Goal: Information Seeking & Learning: Learn about a topic

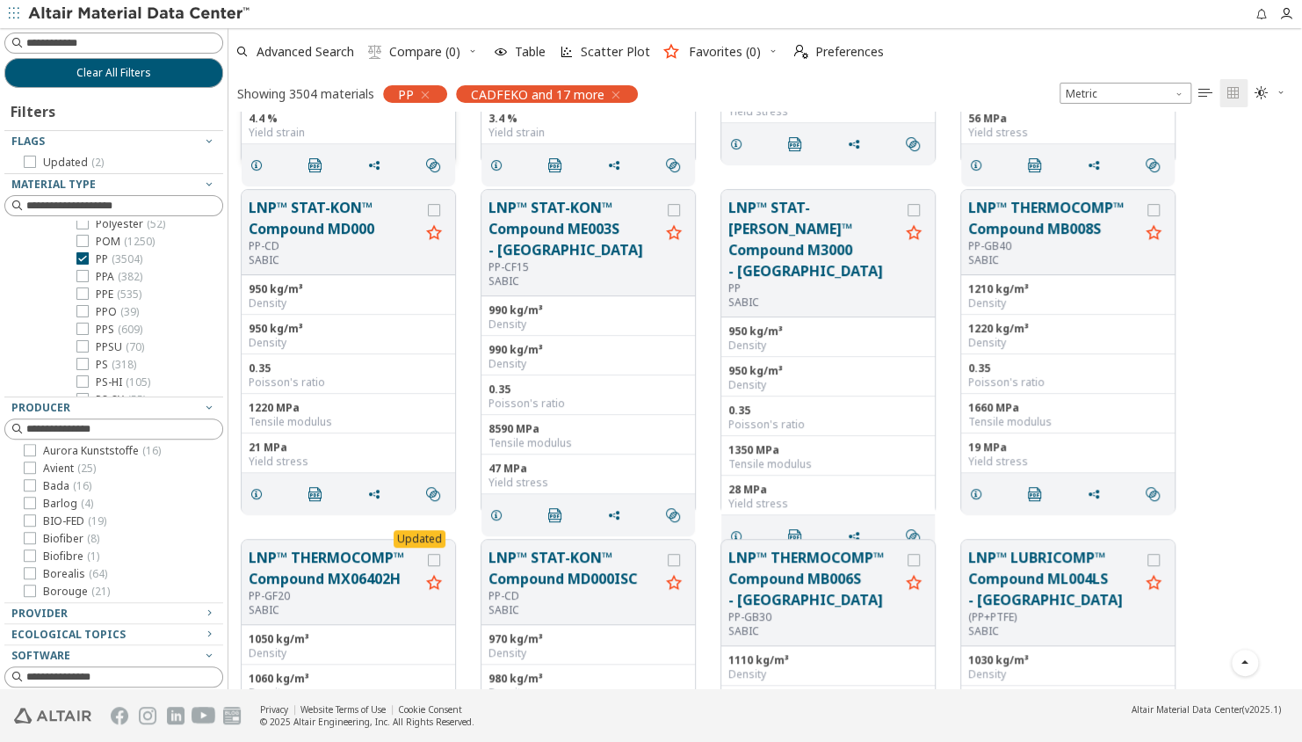
scroll to position [285, 0]
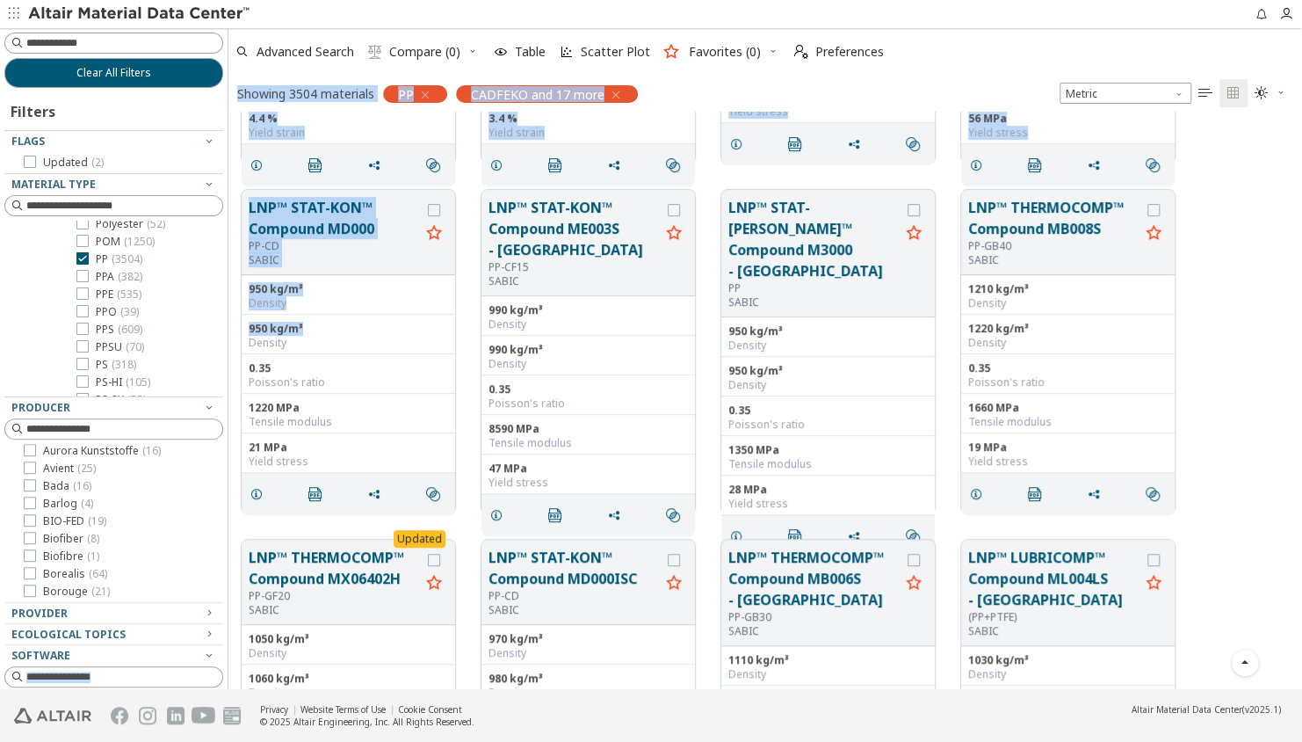
drag, startPoint x: 357, startPoint y: 316, endPoint x: 158, endPoint y: 500, distance: 270.5
click at [158, 500] on div "Clear All Filters Filters Flags Updated ( 2 ) Material Type Metals ( 3998 ) Pla…" at bounding box center [651, 358] width 1302 height 661
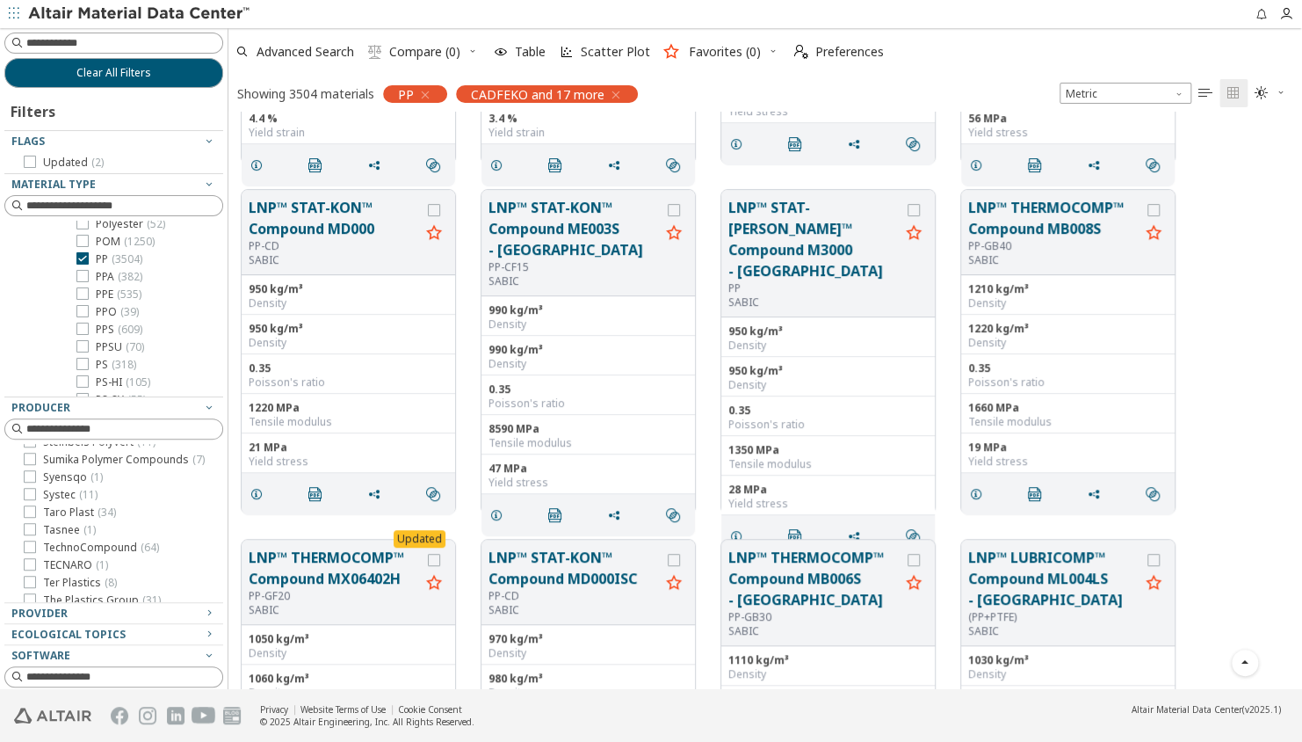
click at [1226, 266] on div "LNP™ STAT-KON™ Compound MD000 PP-CD SABIC 950 kg/m³ Density 950 kg/m³ Density 0…" at bounding box center [765, 352] width 1074 height 350
click at [202, 178] on icon "button" at bounding box center [209, 184] width 14 height 14
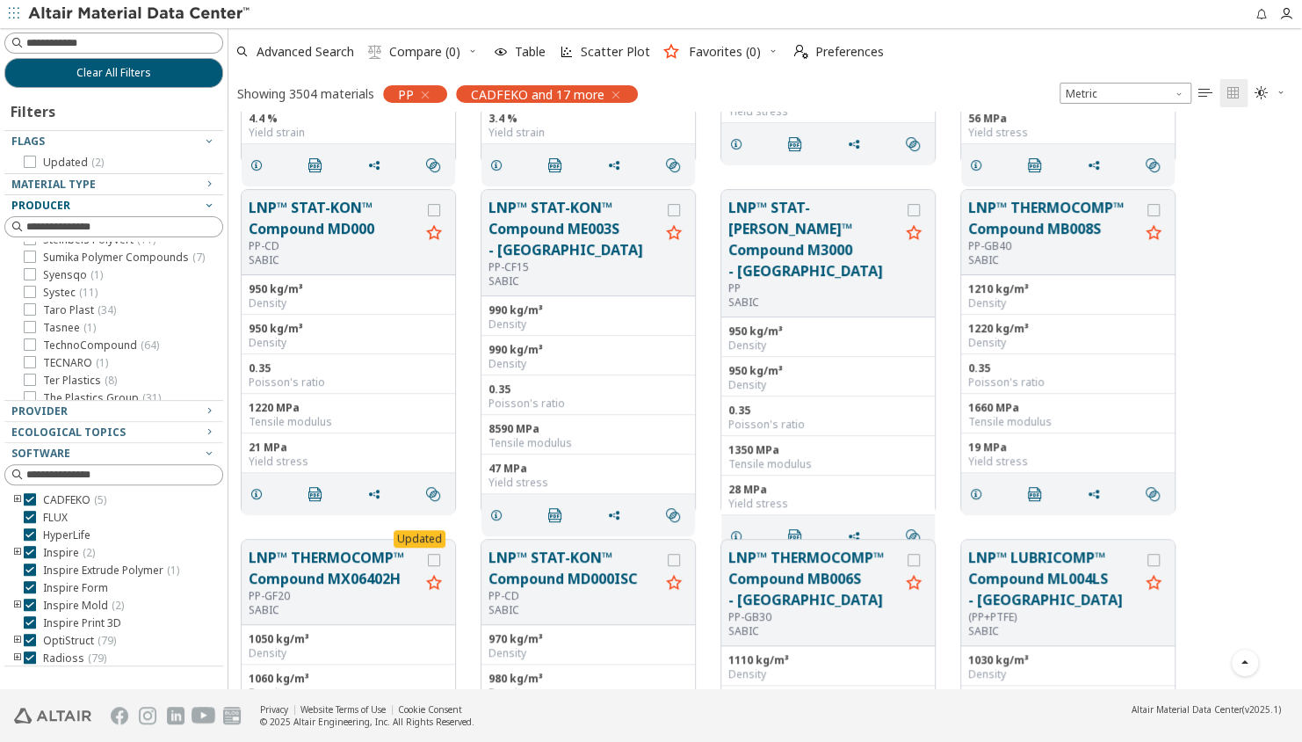
click at [208, 204] on icon "button" at bounding box center [209, 205] width 14 height 14
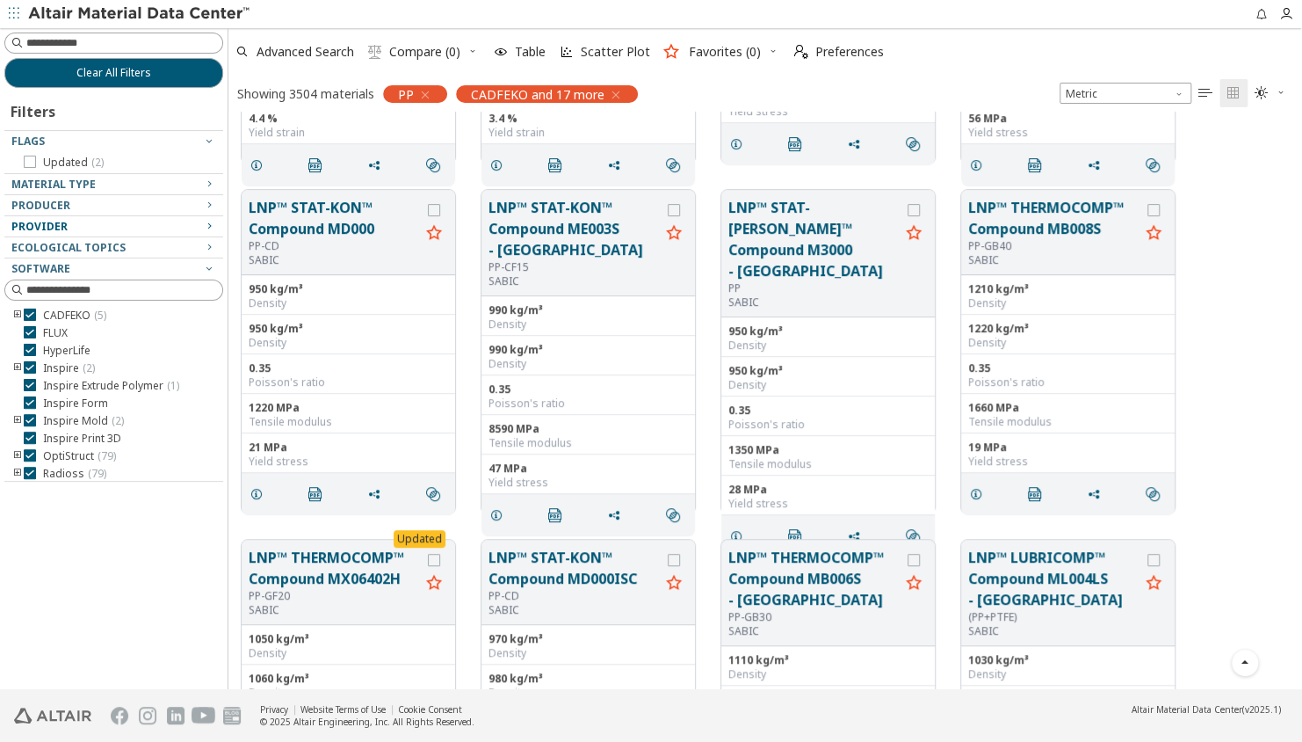
click at [211, 227] on icon "button" at bounding box center [209, 226] width 14 height 14
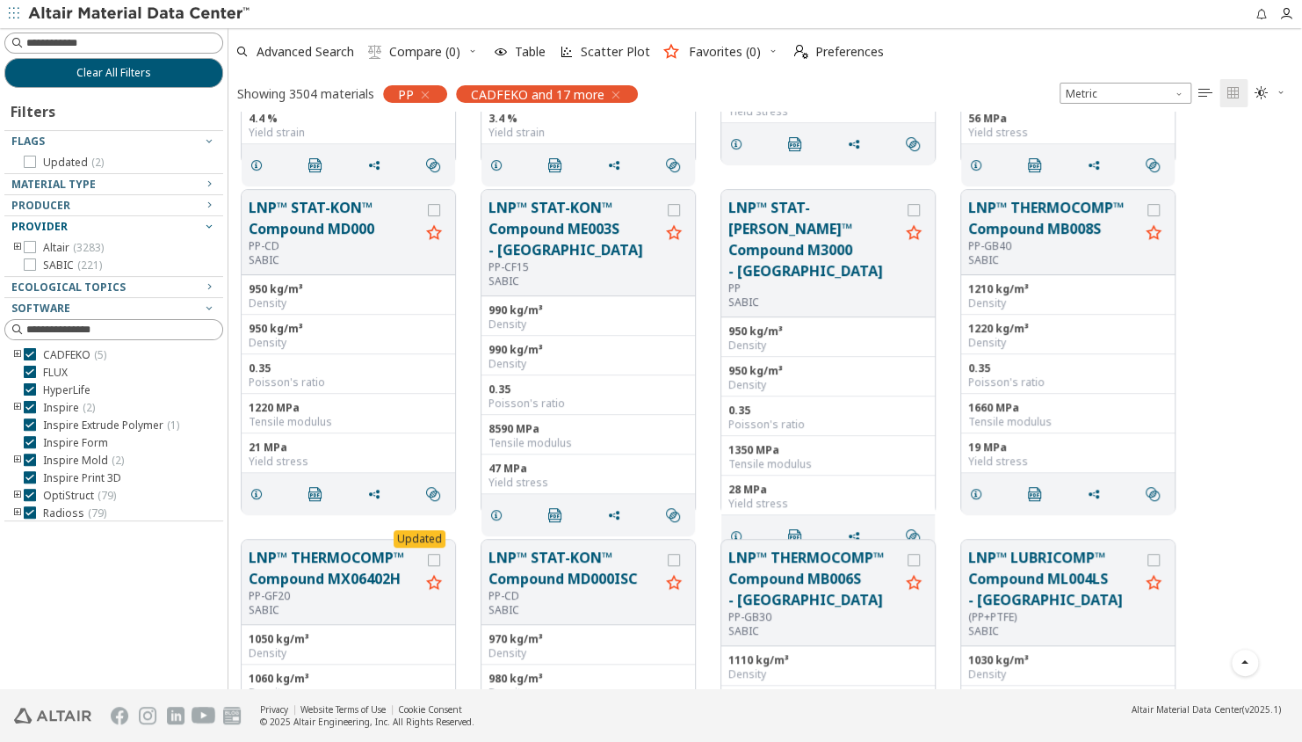
click at [211, 227] on icon "button" at bounding box center [209, 226] width 14 height 14
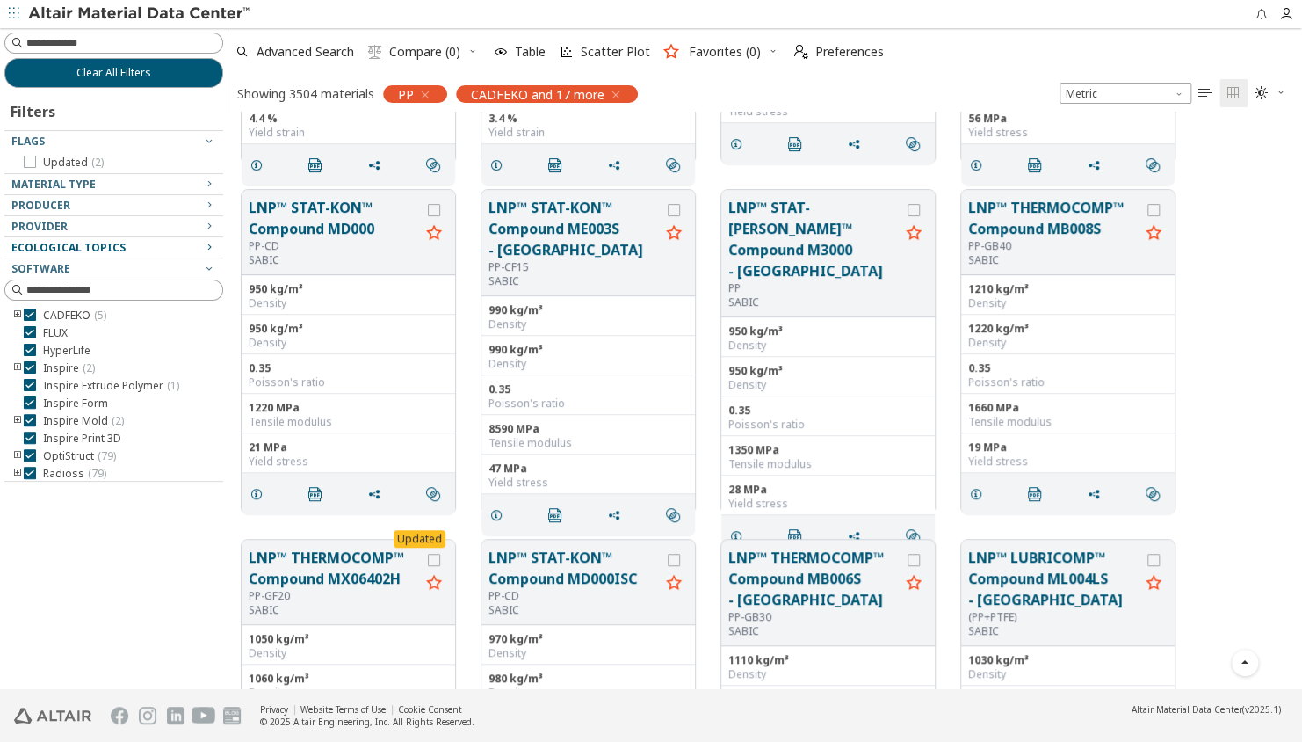
click at [211, 242] on icon "button" at bounding box center [209, 247] width 14 height 14
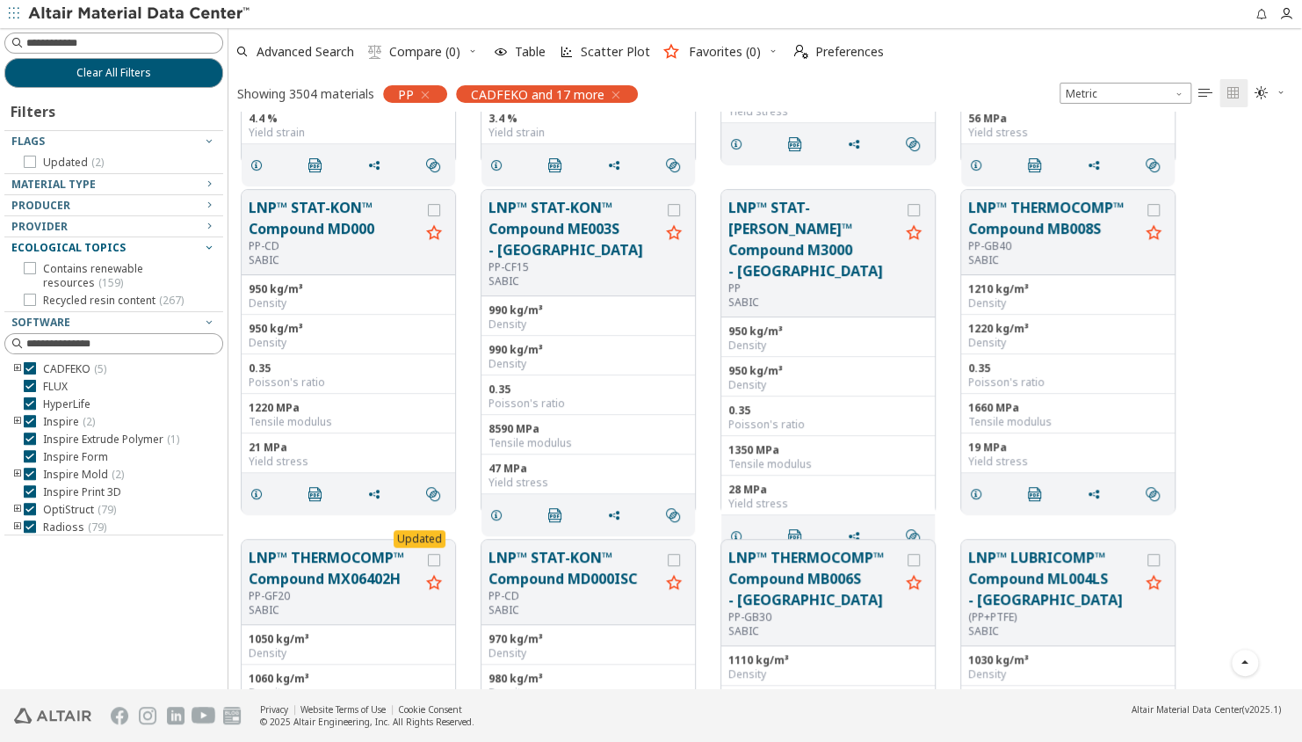
click at [211, 242] on icon "button" at bounding box center [209, 247] width 14 height 14
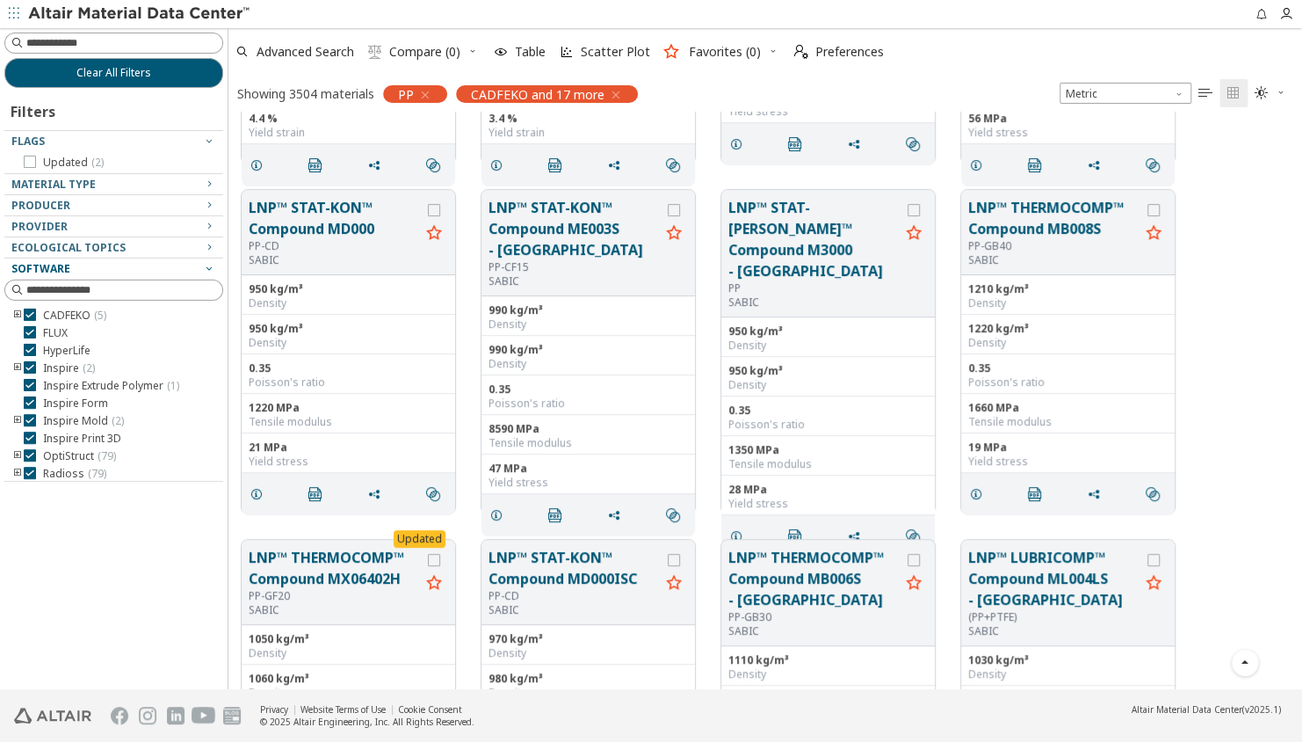
click at [208, 266] on icon "button" at bounding box center [209, 268] width 14 height 14
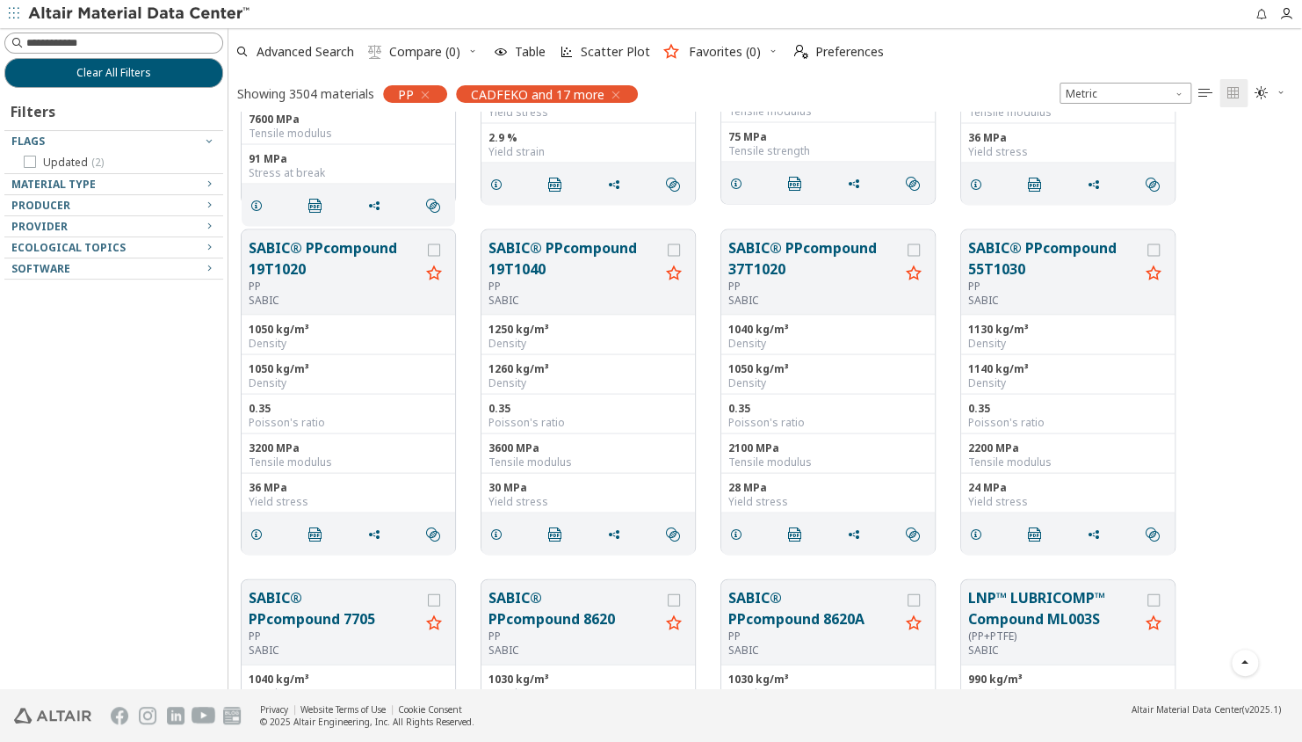
scroll to position [1378, 0]
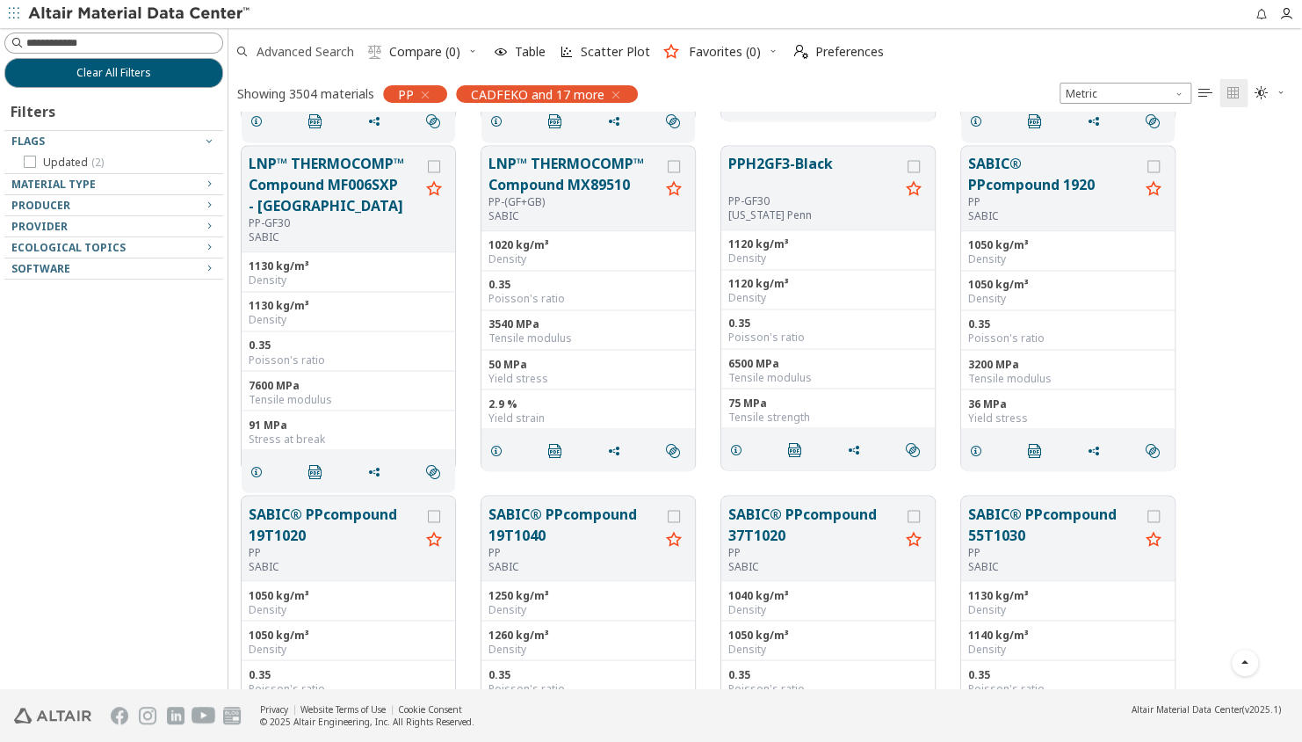
click at [334, 49] on span "Advanced Search" at bounding box center [306, 52] width 98 height 12
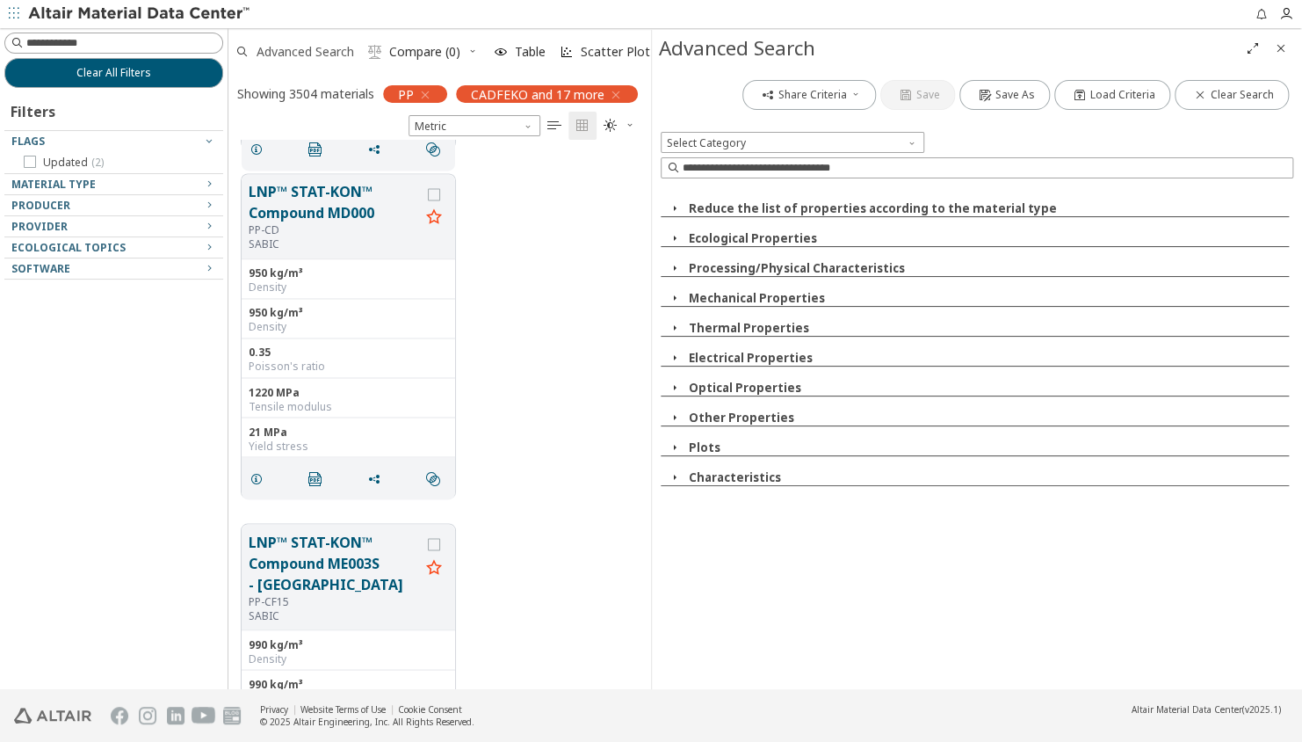
scroll to position [537, 409]
click at [836, 138] on span "Select Category" at bounding box center [793, 142] width 264 height 21
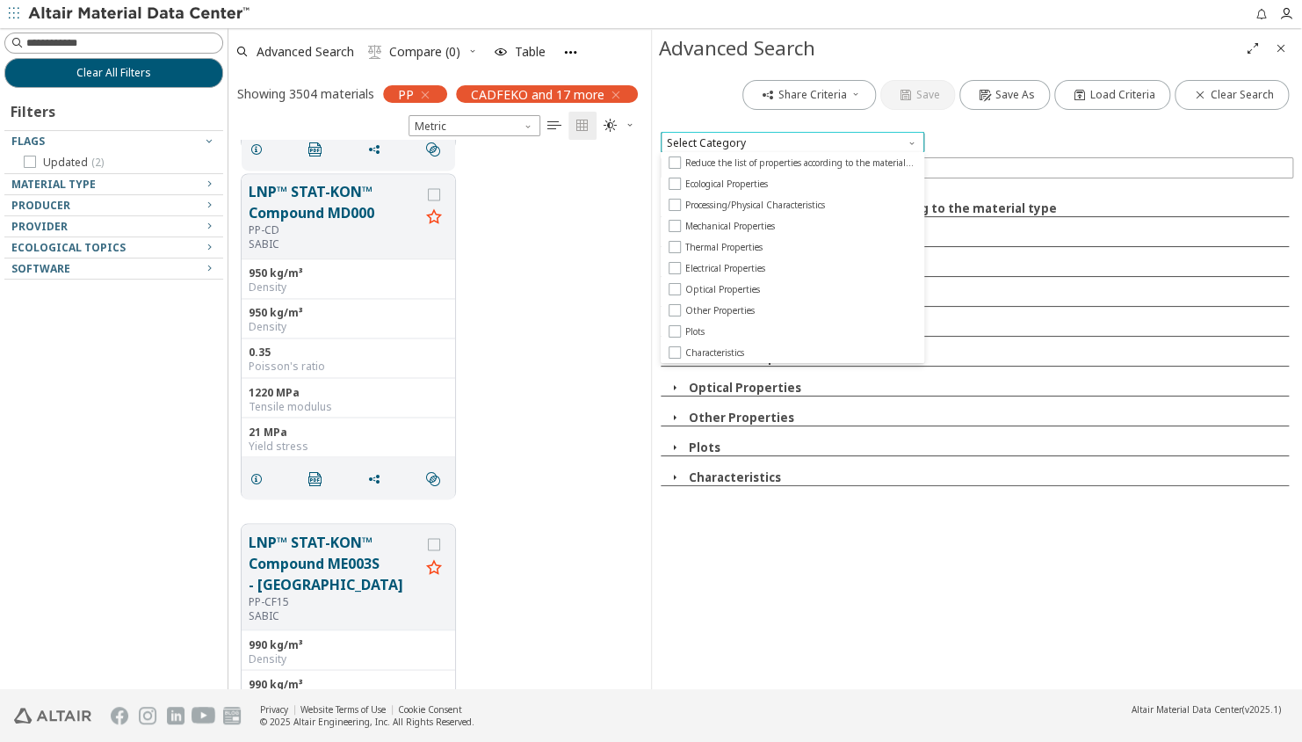
click at [836, 138] on span "Select Category" at bounding box center [793, 142] width 264 height 21
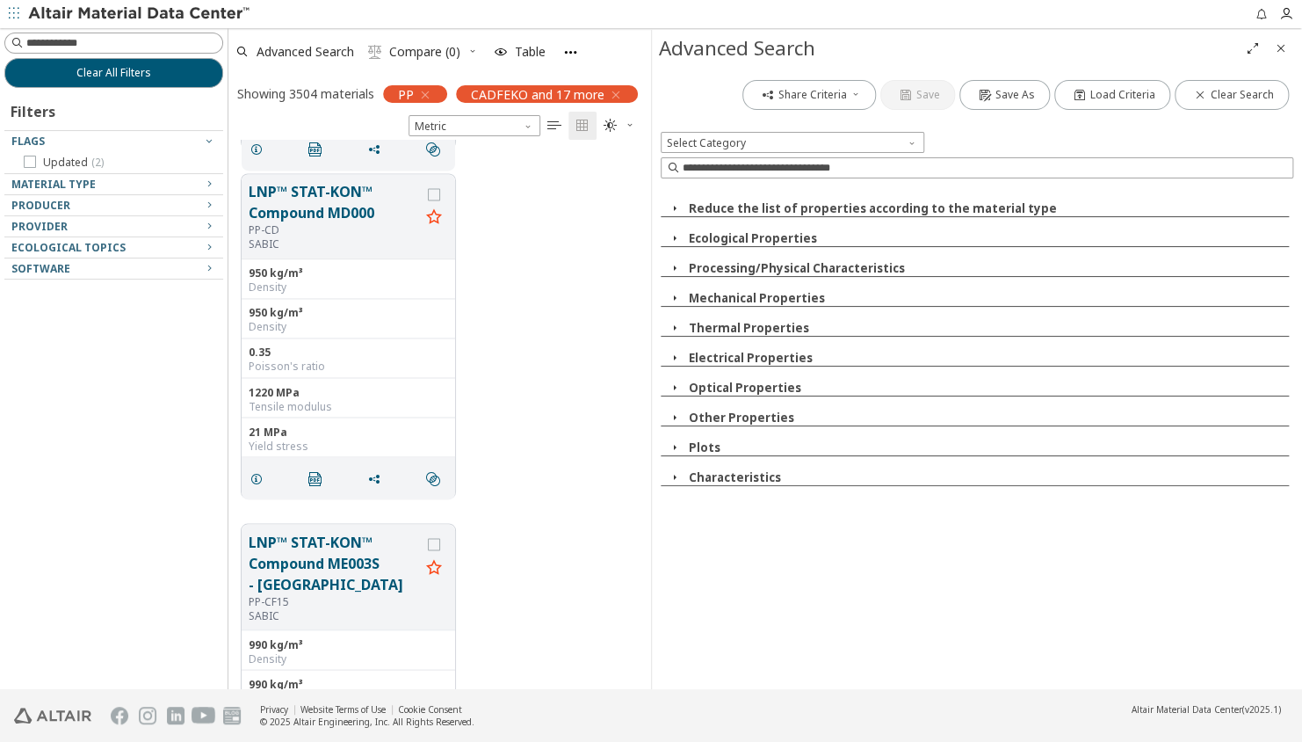
click at [1281, 46] on icon "Close" at bounding box center [1281, 48] width 14 height 14
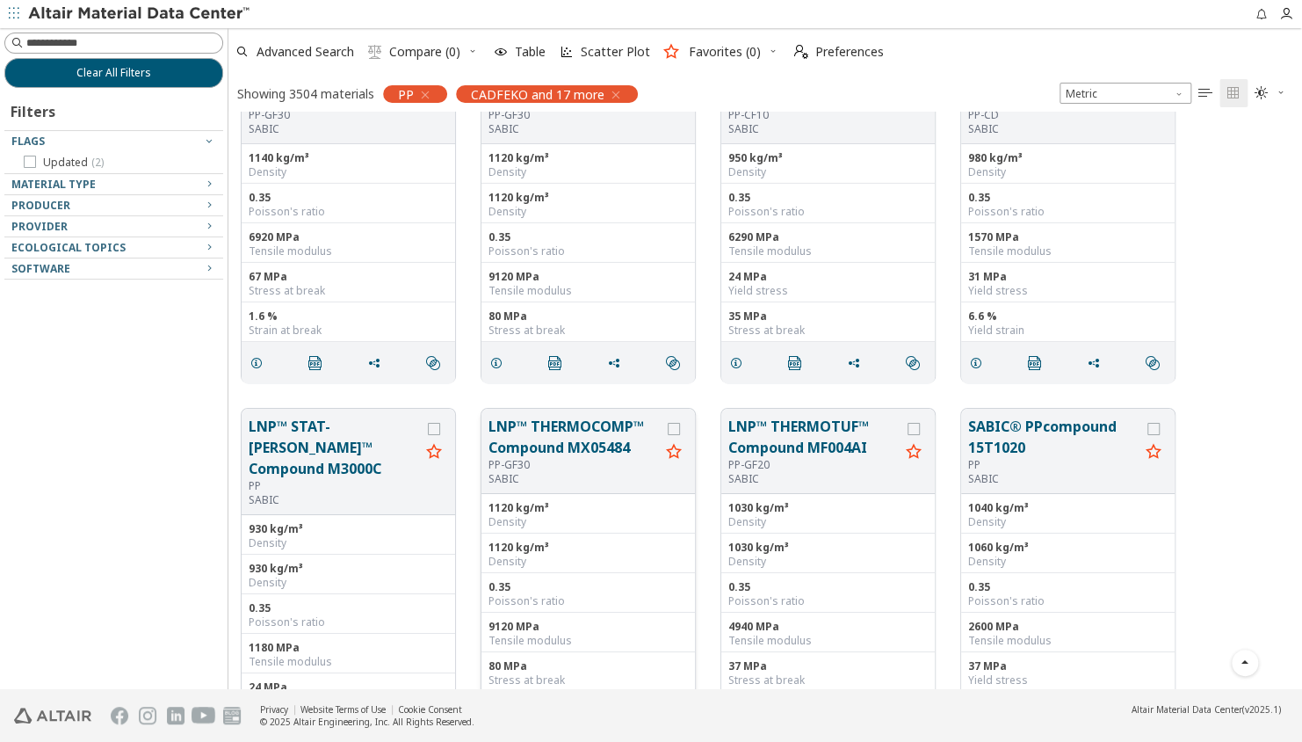
scroll to position [2863, 0]
click at [576, 468] on div "PP-GF30" at bounding box center [574, 466] width 171 height 14
click at [591, 438] on button "LNP™ THERMOCOMP™ Compound MX05484" at bounding box center [574, 438] width 171 height 42
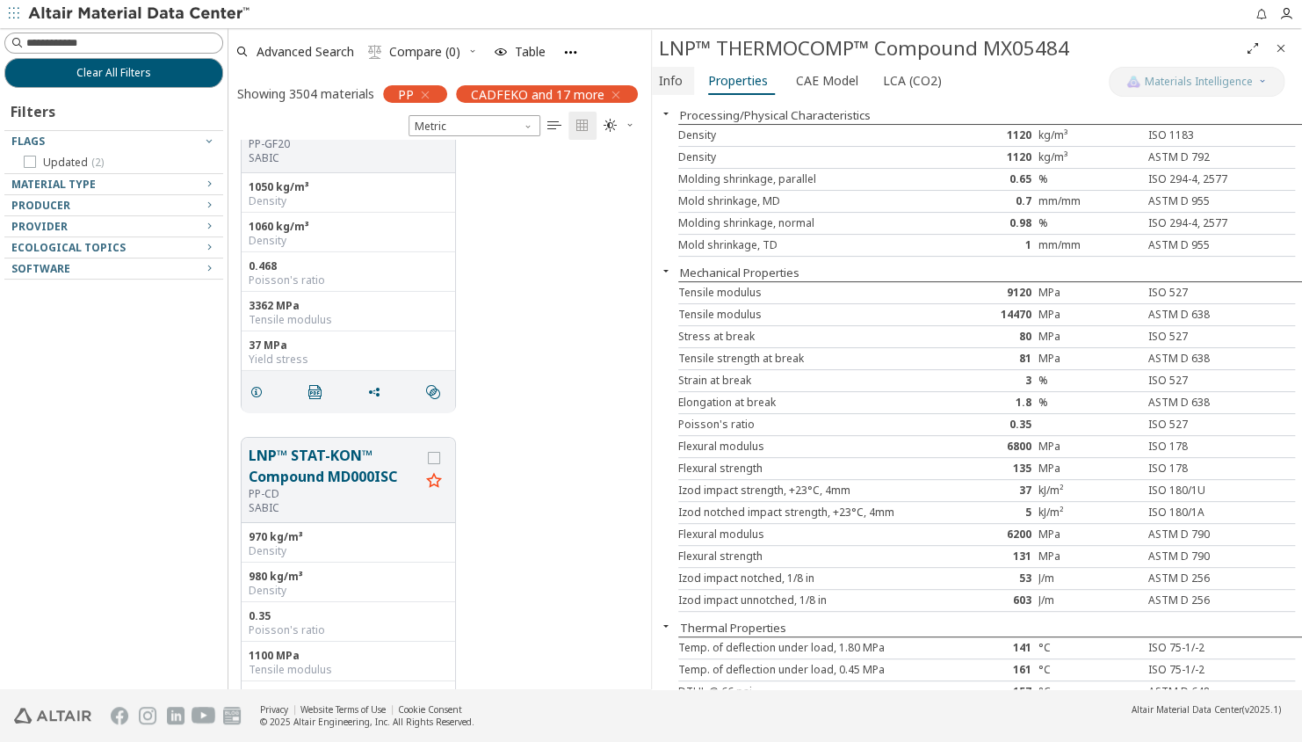
click at [671, 79] on span "Info" at bounding box center [671, 81] width 24 height 28
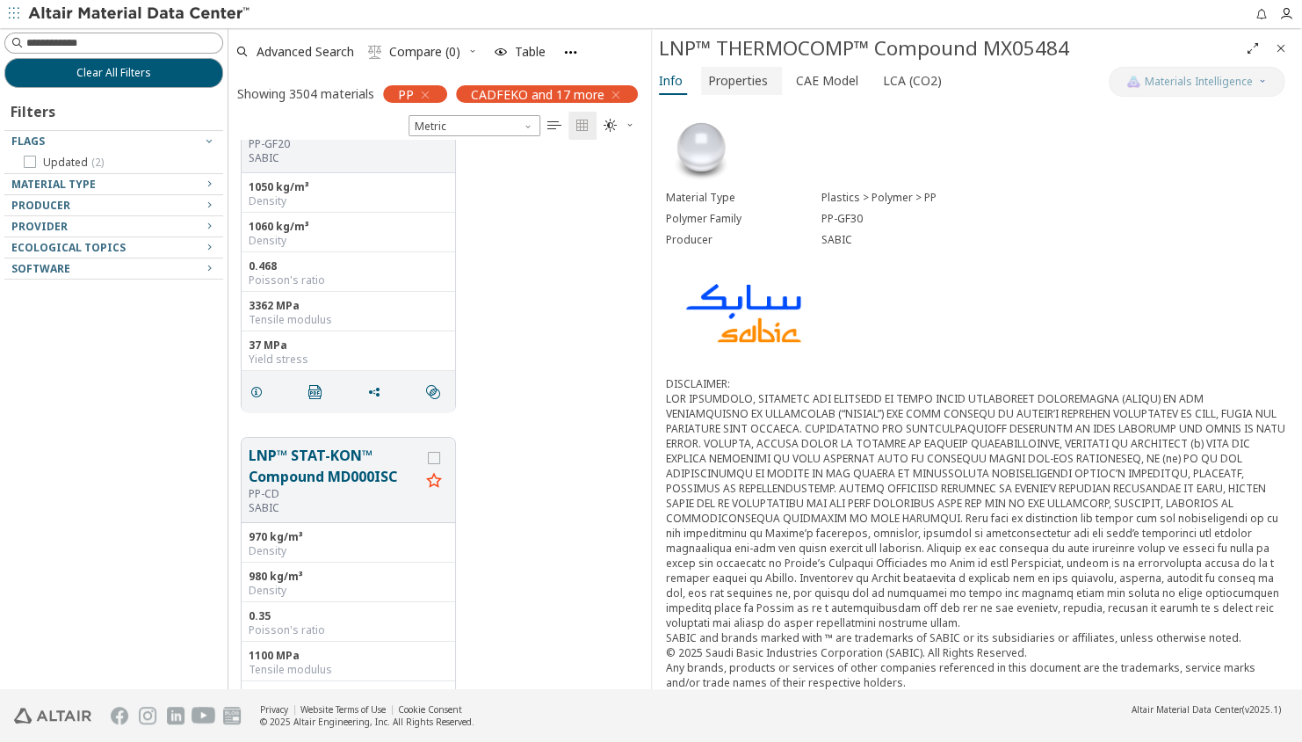
click at [739, 77] on span "Properties" at bounding box center [738, 81] width 60 height 28
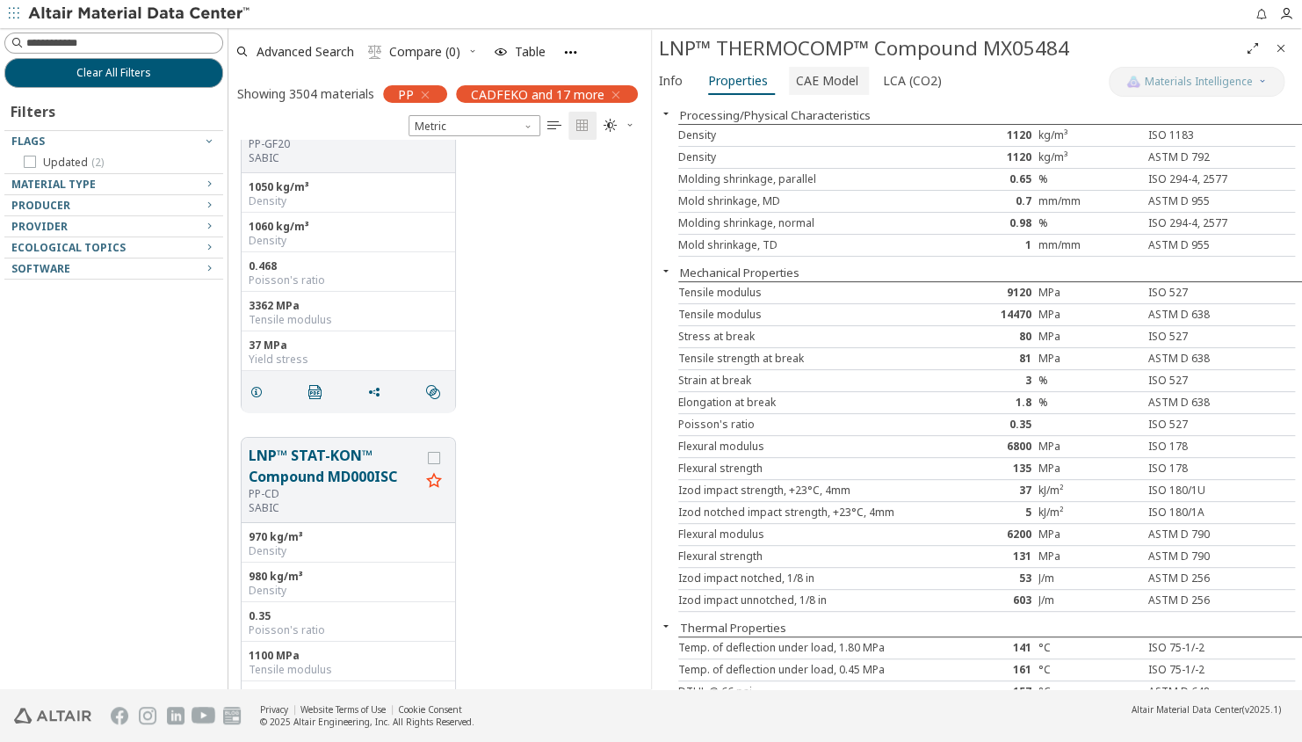
click at [837, 83] on span "CAE Model" at bounding box center [827, 81] width 62 height 28
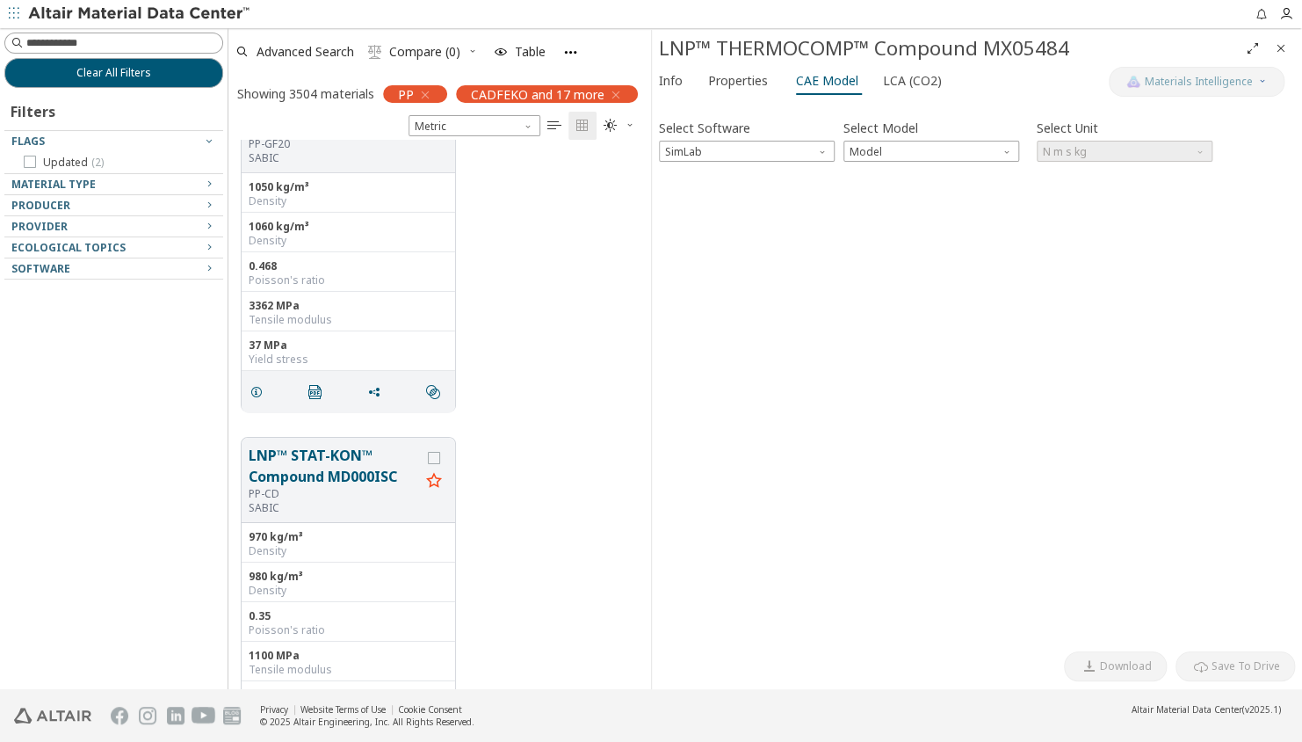
click at [1280, 51] on icon "Close" at bounding box center [1281, 48] width 14 height 14
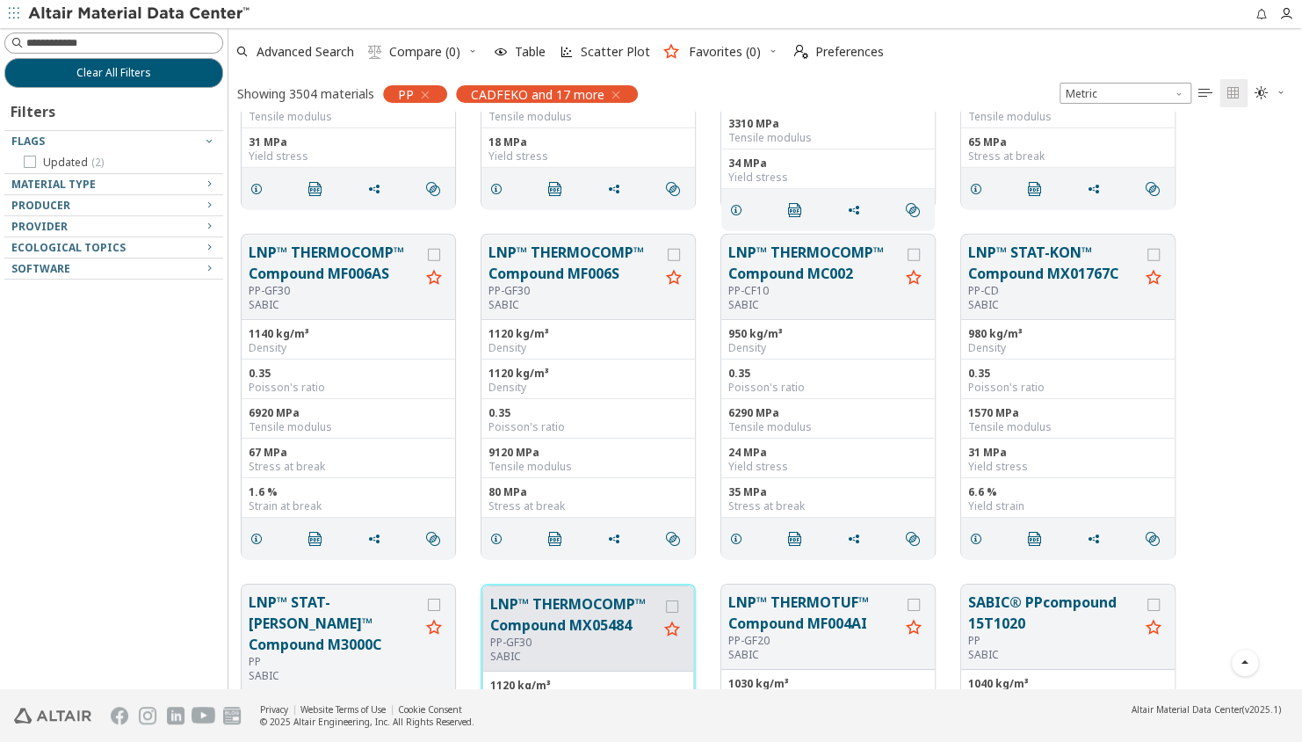
scroll to position [2687, 0]
click at [607, 285] on div "PP-GF30" at bounding box center [574, 292] width 171 height 14
click at [607, 267] on button "LNP™ THERMOCOMP™ Compound MF006S" at bounding box center [574, 264] width 171 height 42
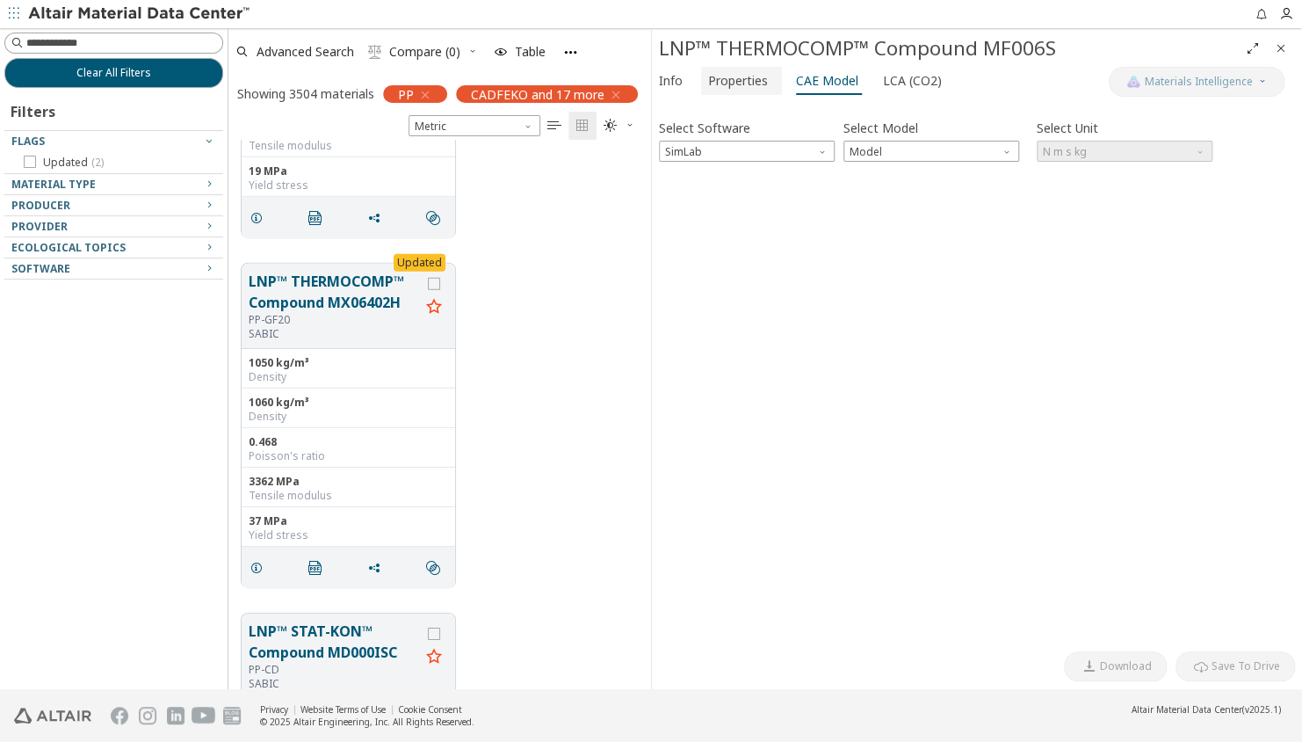
click at [717, 85] on span "Properties" at bounding box center [738, 81] width 60 height 28
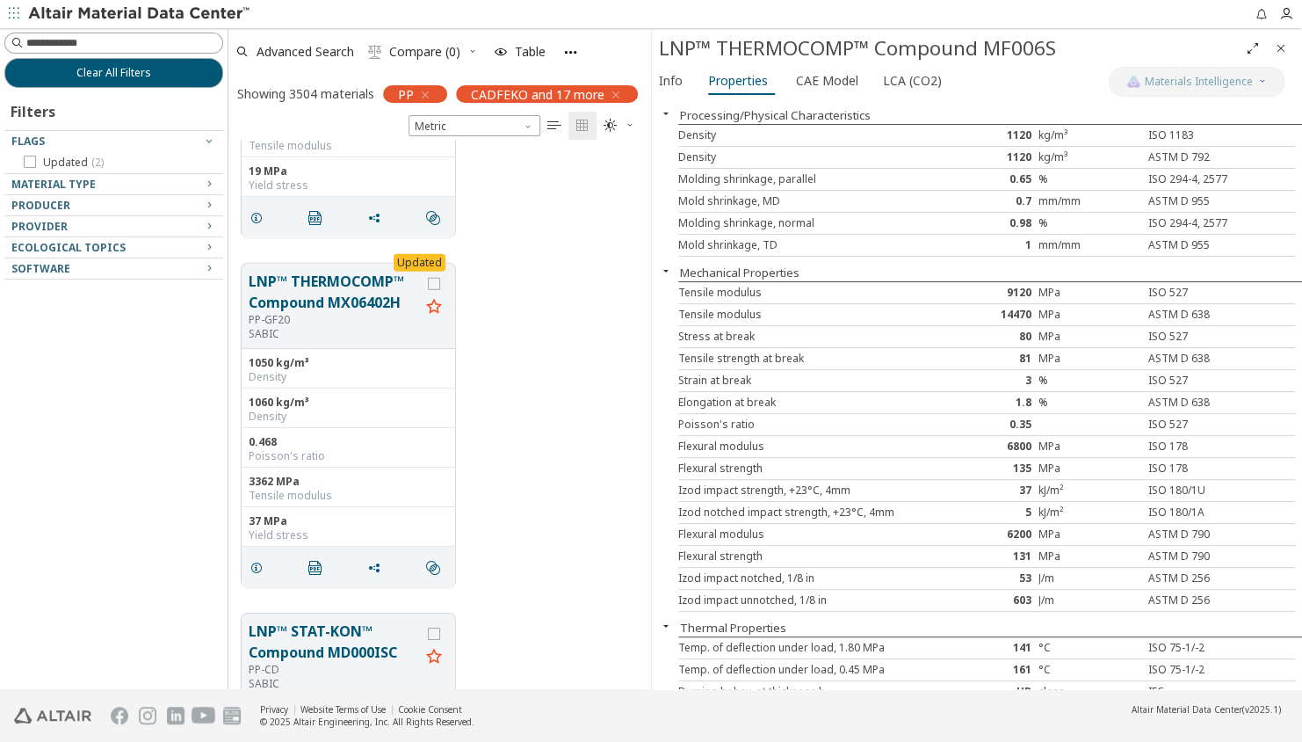
click at [1273, 42] on span "Close" at bounding box center [1281, 48] width 21 height 28
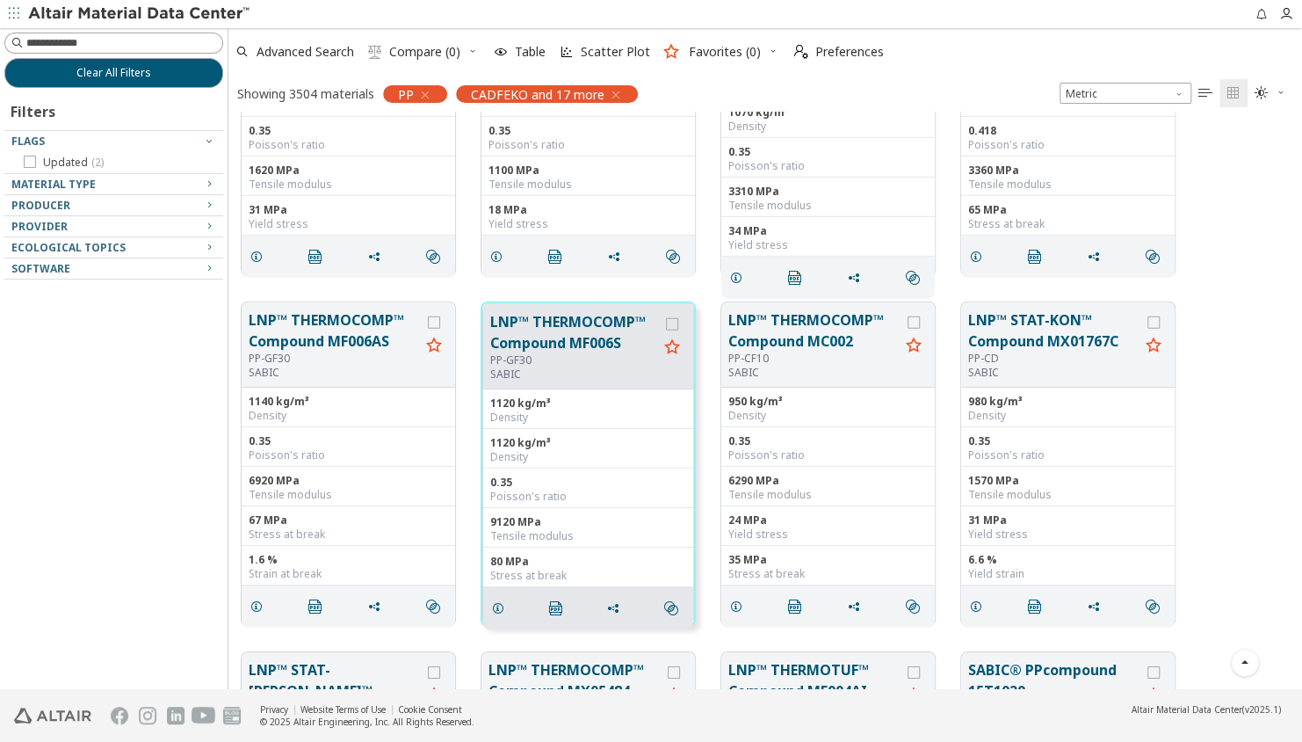
scroll to position [2632, 0]
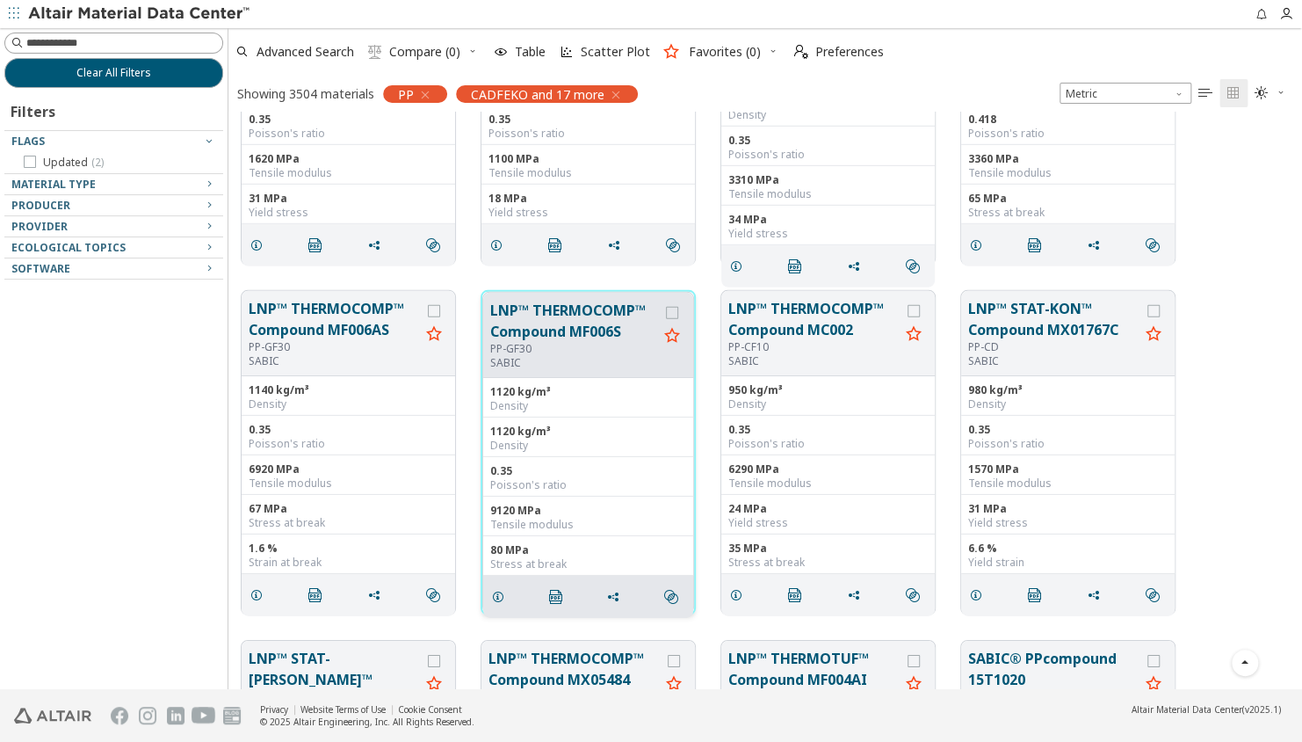
click at [591, 323] on button "LNP™ THERMOCOMP™ Compound MF006S" at bounding box center [574, 321] width 168 height 42
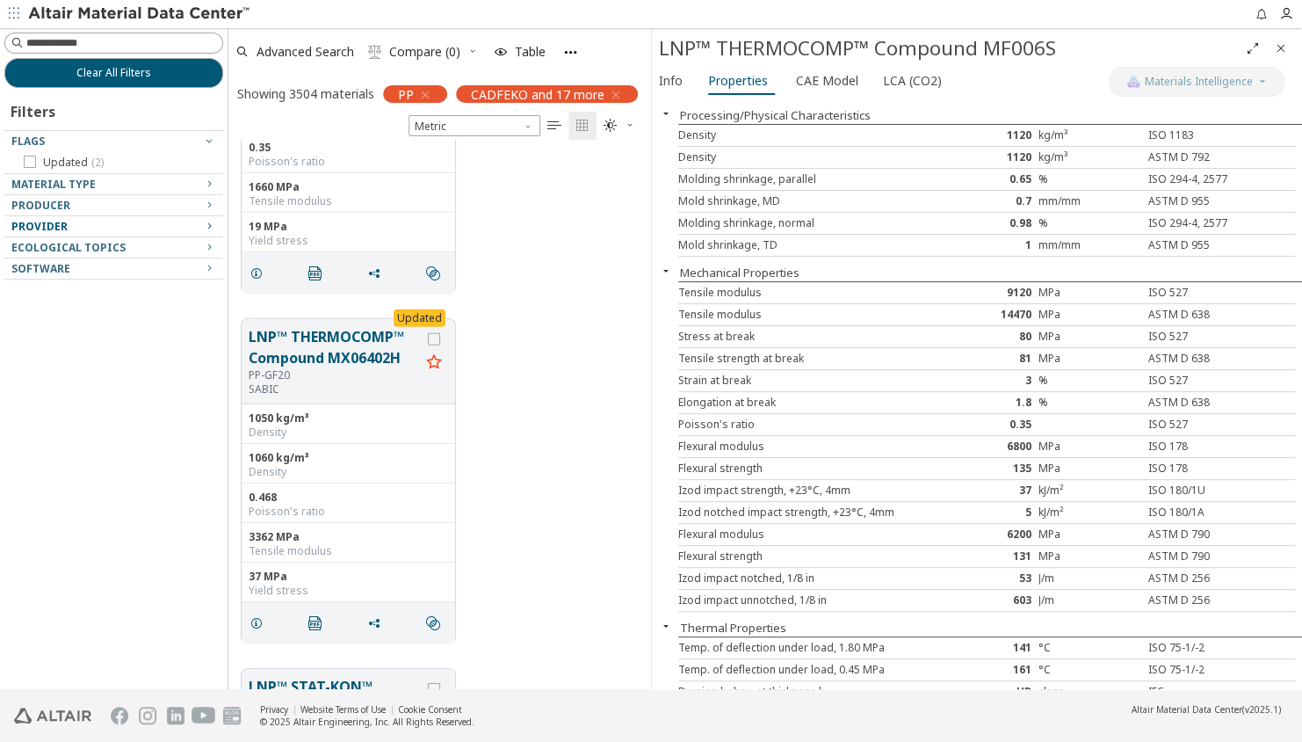
click at [205, 222] on icon "button" at bounding box center [209, 226] width 14 height 14
click at [208, 217] on icon "button" at bounding box center [209, 226] width 14 height 19
click at [210, 204] on icon "button" at bounding box center [209, 205] width 14 height 14
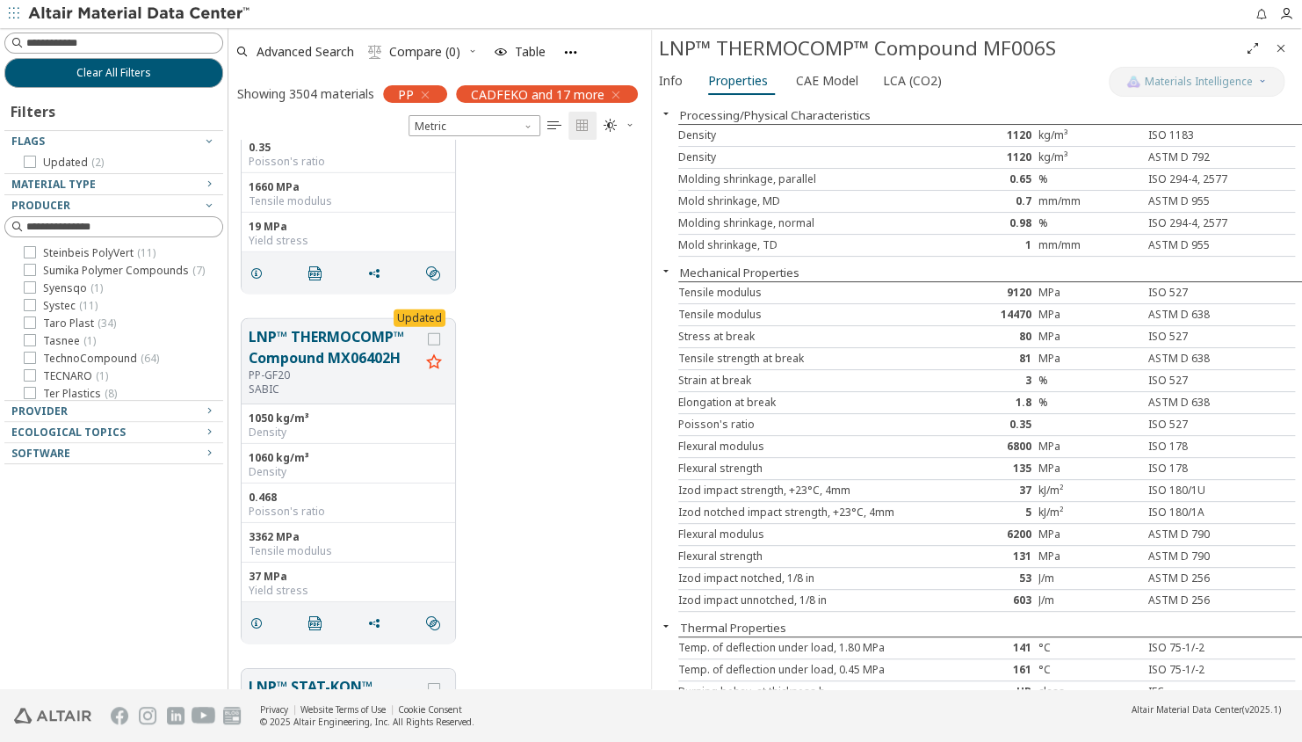
scroll to position [1614, 0]
click at [137, 274] on span "Sumika Polymer Compounds ( 7 )" at bounding box center [124, 273] width 162 height 14
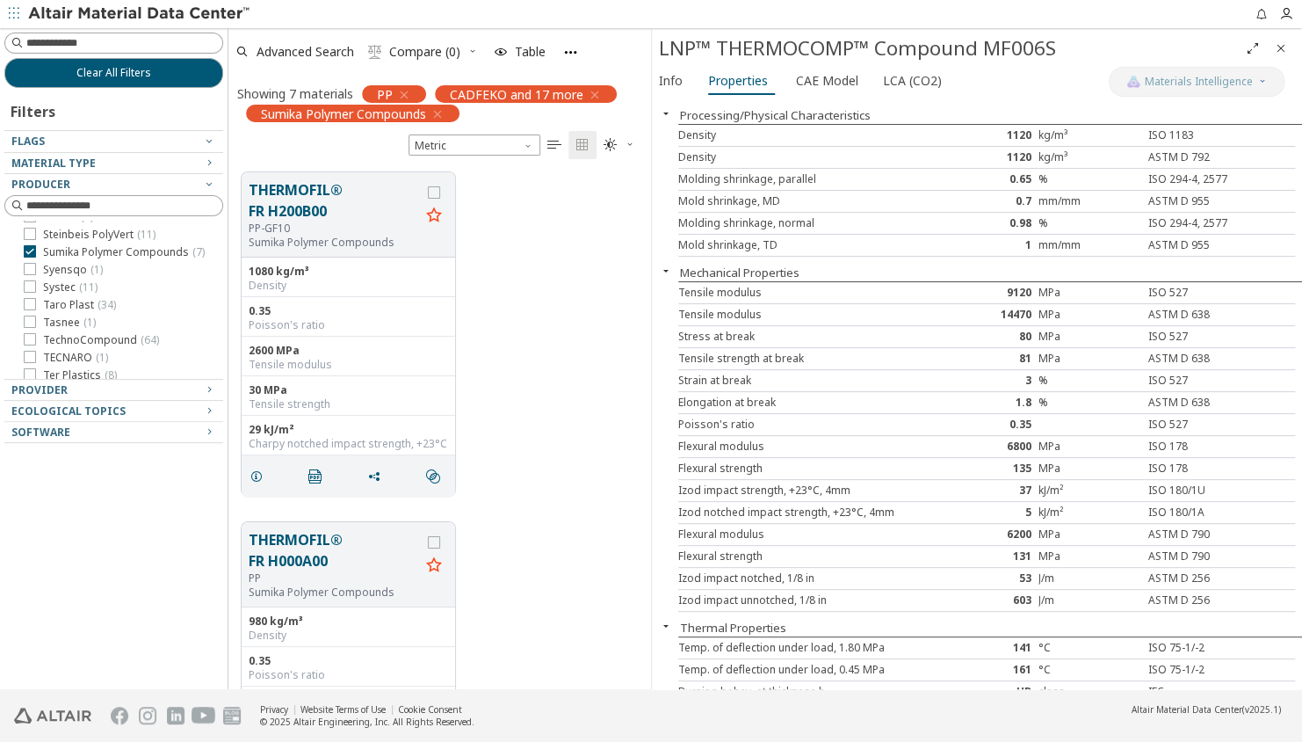
click at [1281, 49] on icon "Close" at bounding box center [1281, 48] width 14 height 14
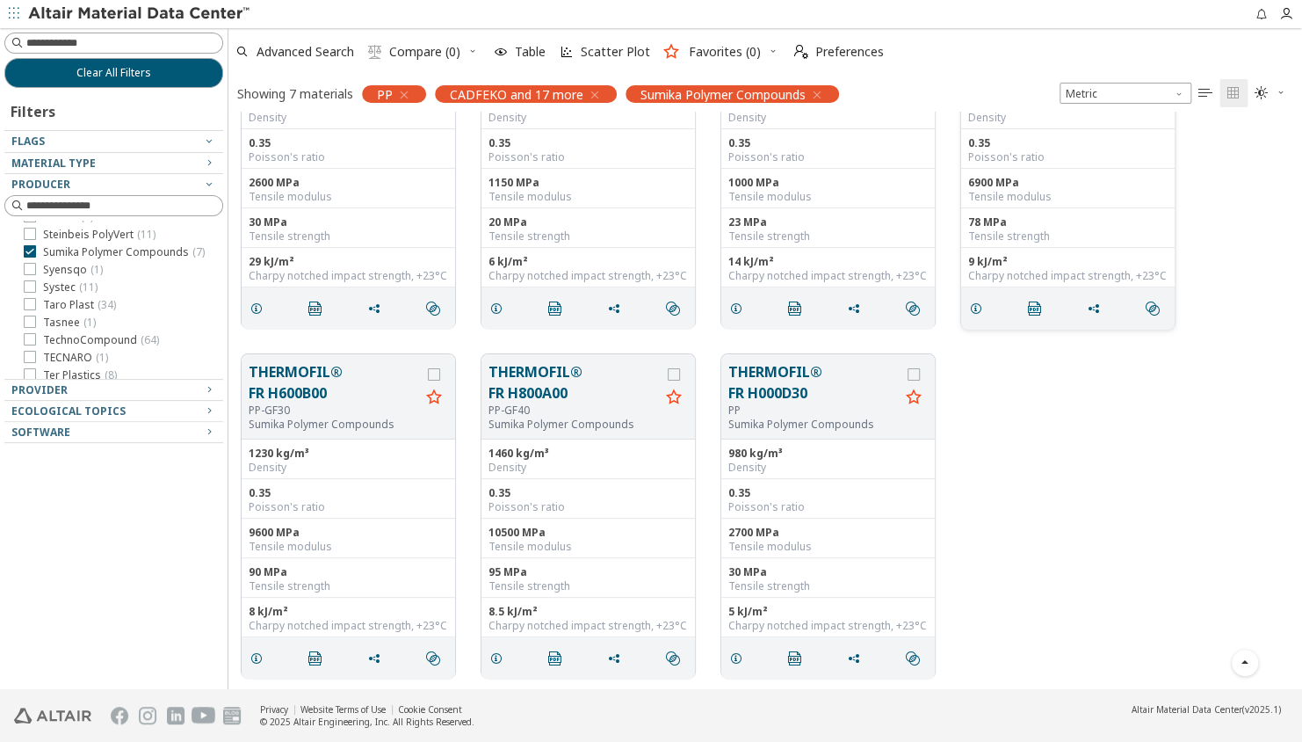
scroll to position [120, 0]
click at [337, 383] on button "THERMOFIL® FR H600B00" at bounding box center [334, 383] width 171 height 42
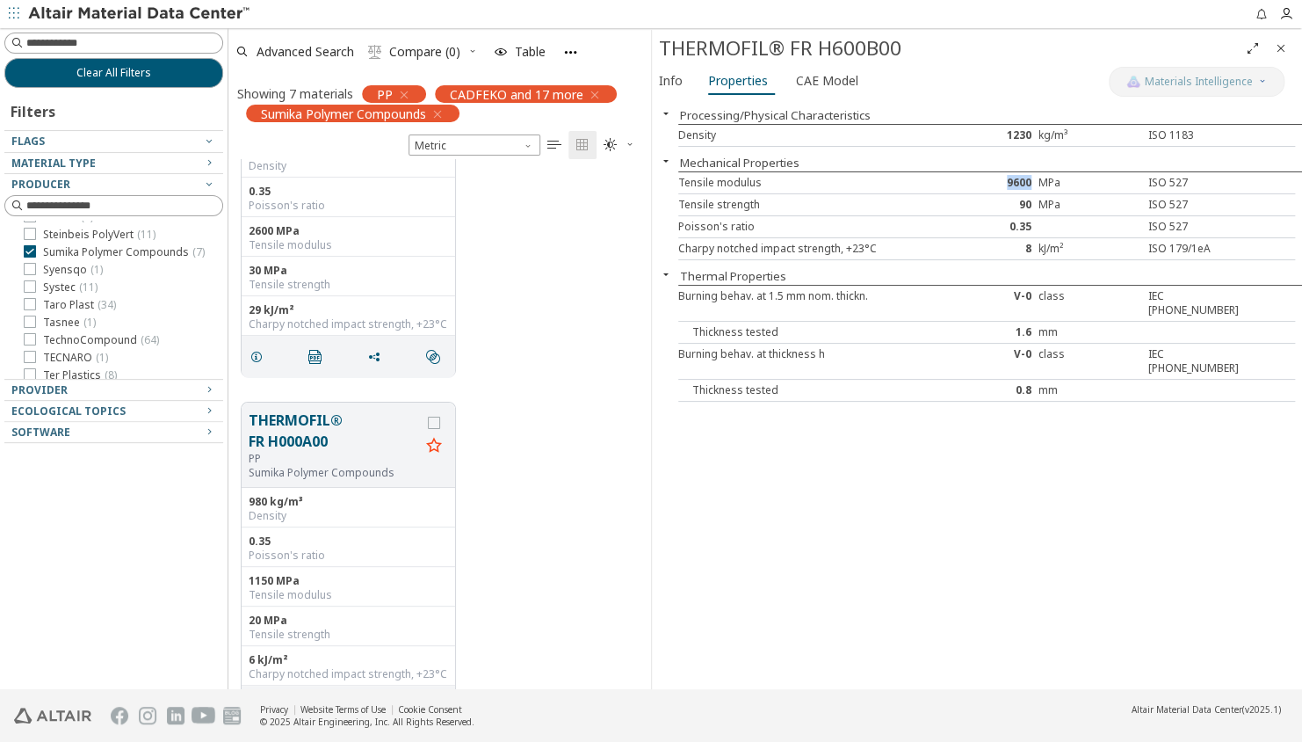
drag, startPoint x: 1008, startPoint y: 183, endPoint x: 1033, endPoint y: 183, distance: 24.6
click at [1033, 183] on div "9600" at bounding box center [987, 183] width 103 height 14
click at [1026, 178] on div "9600" at bounding box center [987, 183] width 103 height 14
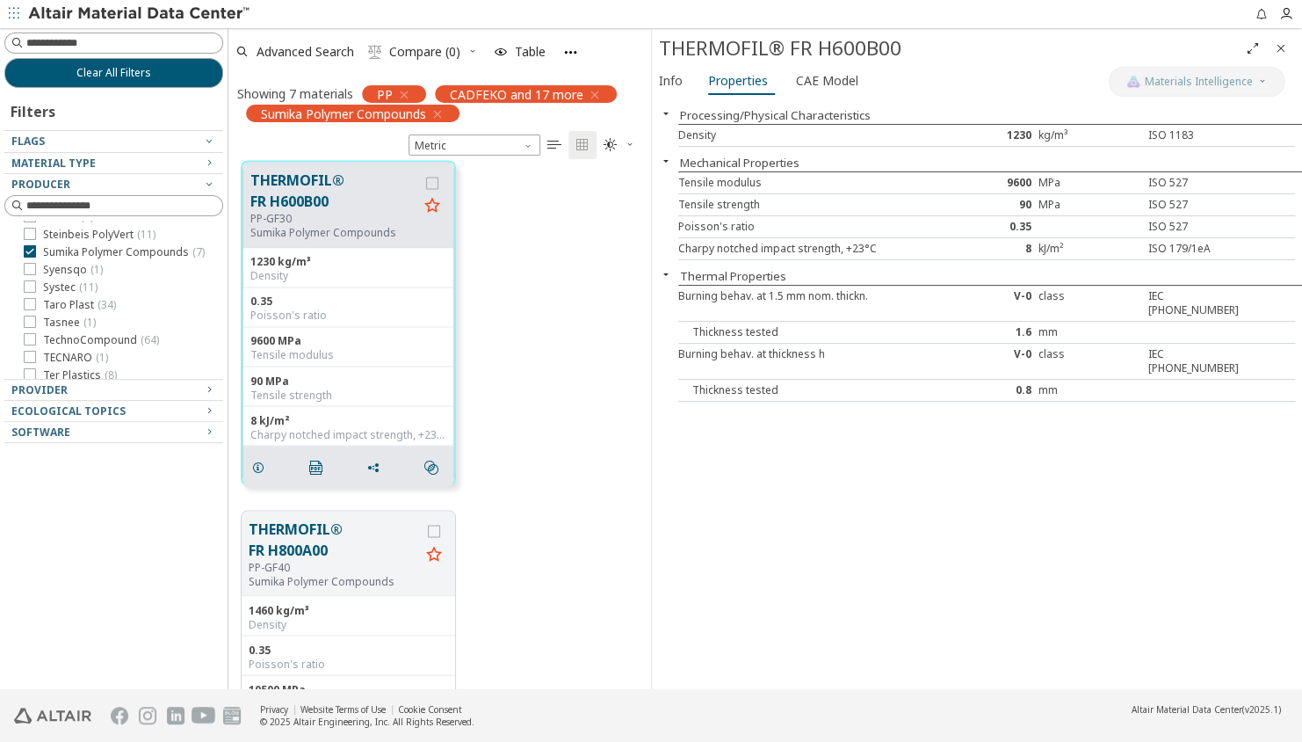
scroll to position [1406, 0]
click at [1280, 49] on icon "Close" at bounding box center [1281, 48] width 14 height 14
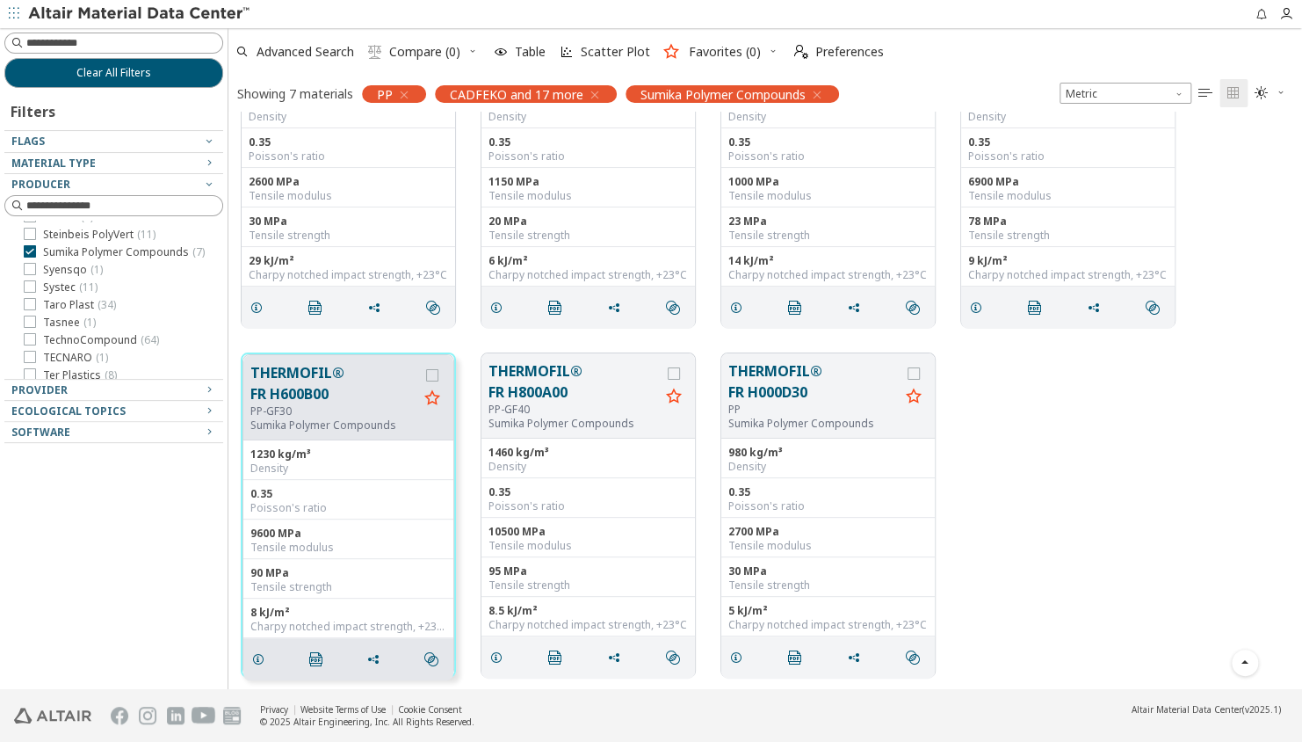
scroll to position [120, 0]
